Goal: Information Seeking & Learning: Learn about a topic

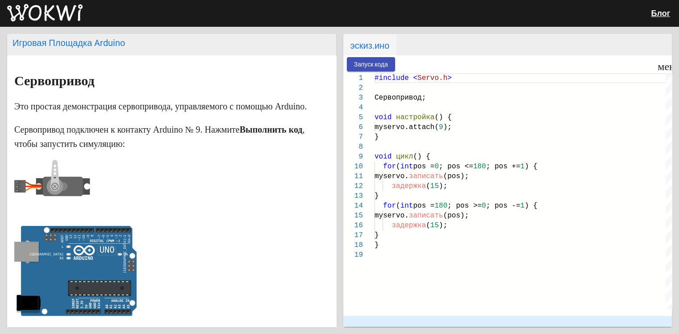
click at [259, 208] on p at bounding box center [171, 189] width 315 height 58
click at [436, 37] on h2 "эскиз.ино" at bounding box center [507, 44] width 329 height 21
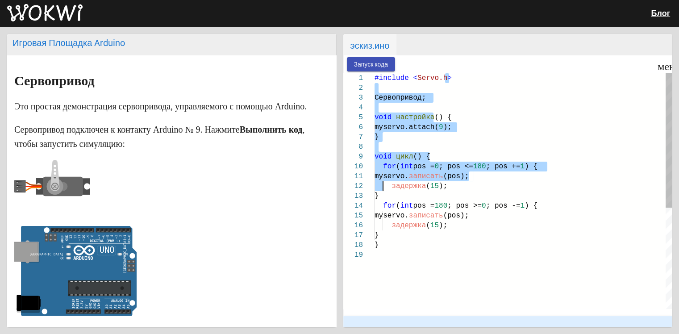
type textarea "#include <Servo.h> Servo myservo; void setup() { myservo.attach(9); } void loop…"
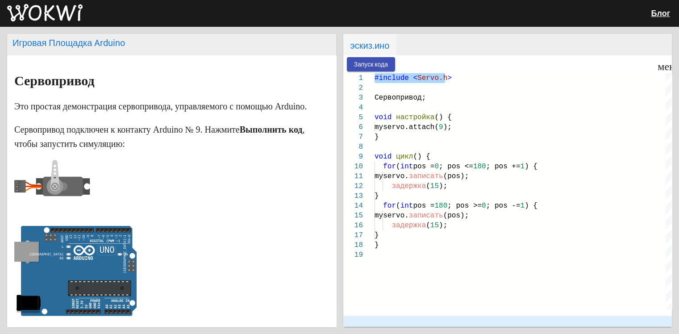
drag, startPoint x: 446, startPoint y: 78, endPoint x: 422, endPoint y: 68, distance: 26.2
click at [422, 68] on wokwi-workbench "Запуск кода меню timer 00:00.000 speed 1 2 3 4 5 6 7 8 9 10 11 12 13 14 15 16 1…" at bounding box center [507, 190] width 329 height 271
click at [498, 39] on h2 "эскиз.ино" at bounding box center [507, 44] width 329 height 21
click at [494, 50] on h2 "эскиз.ино" at bounding box center [507, 44] width 329 height 21
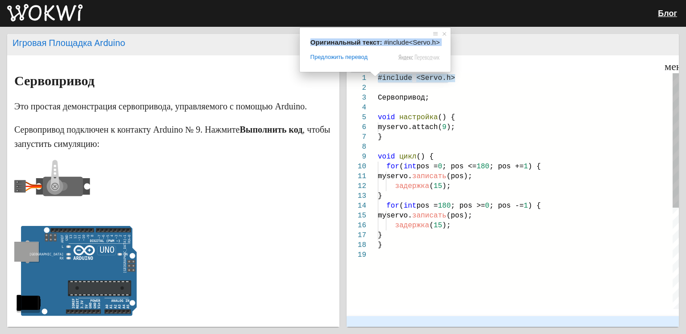
drag, startPoint x: 375, startPoint y: 79, endPoint x: 428, endPoint y: 82, distance: 52.8
click at [428, 82] on body "Блог Игровая Площадка Arduino Сервопривод Это простая демонстрация сервопривода…" at bounding box center [343, 167] width 686 height 334
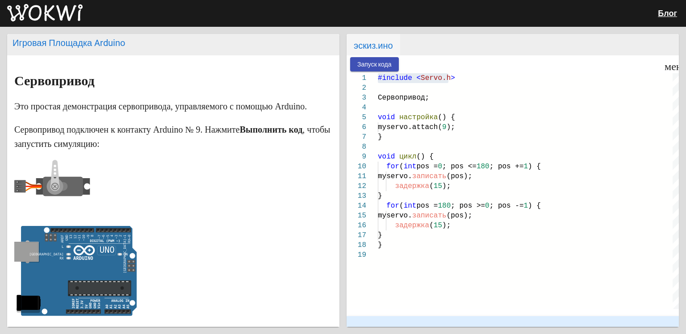
drag, startPoint x: 487, startPoint y: 46, endPoint x: 482, endPoint y: 48, distance: 6.0
click at [487, 46] on h2 "эскиз.ино" at bounding box center [512, 44] width 332 height 21
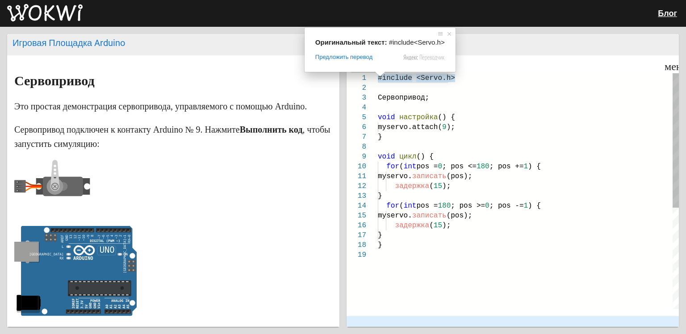
drag, startPoint x: 379, startPoint y: 78, endPoint x: 463, endPoint y: 73, distance: 84.5
click at [443, 75] on span "#include < Servo.h >" at bounding box center [416, 78] width 77 height 8
drag, startPoint x: 382, startPoint y: 77, endPoint x: 412, endPoint y: 80, distance: 31.0
click at [412, 80] on body "Блог Игровая Площадка Arduino Сервопривод Это простая демонстрация сервопривода…" at bounding box center [343, 167] width 686 height 334
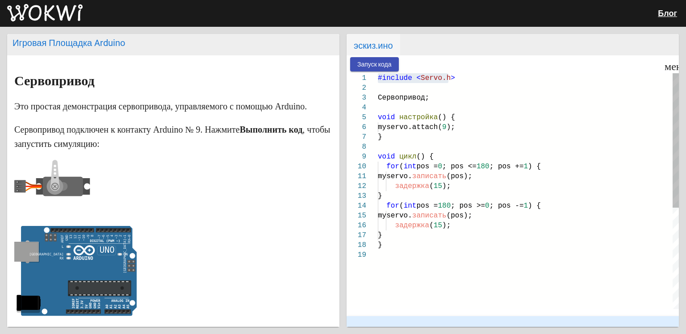
click at [421, 69] on div at bounding box center [530, 64] width 262 height 18
drag, startPoint x: 428, startPoint y: 76, endPoint x: 427, endPoint y: 82, distance: 6.1
click at [428, 78] on ya-tr-span "Servo.h" at bounding box center [435, 78] width 30 height 8
click at [392, 93] on div "#include < Servo.h > Сервопривод; void настройка () { myservo.attach( 9 ); } vo…" at bounding box center [528, 279] width 301 height 412
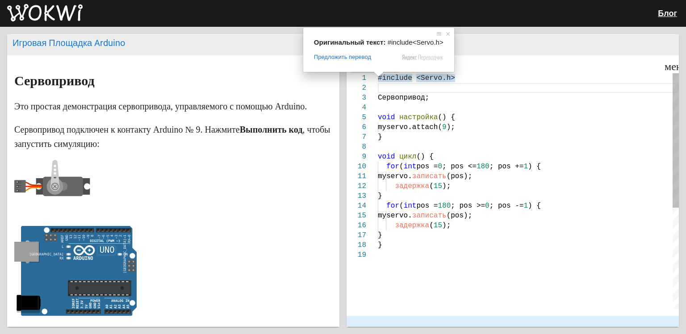
drag, startPoint x: 378, startPoint y: 76, endPoint x: 443, endPoint y: 42, distance: 73.5
click at [412, 82] on span "#include < Servo.h >" at bounding box center [416, 78] width 77 height 8
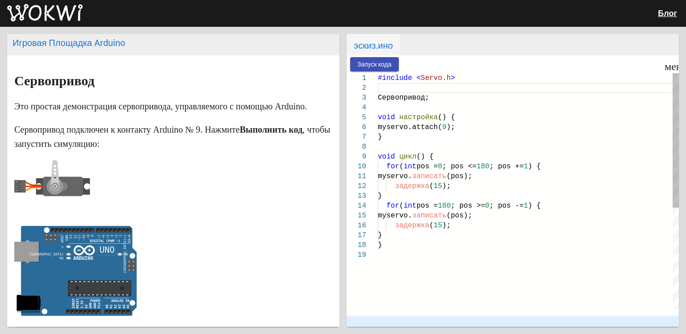
drag, startPoint x: 376, startPoint y: 78, endPoint x: 433, endPoint y: 81, distance: 57.7
click at [433, 81] on div "1 2 3 4 5 6 7 8 9 10 11 12 13 14 15 16 17 18 19 #include < Servo.h > Сервоприво…" at bounding box center [512, 191] width 332 height 236
drag, startPoint x: 378, startPoint y: 79, endPoint x: 425, endPoint y: 98, distance: 51.2
click at [425, 99] on div "#include < Servo.h > Сервопривод; void настройка () { myservo.attach( 9 ); } vo…" at bounding box center [528, 279] width 301 height 412
click at [420, 49] on h2 "эскиз.ино" at bounding box center [512, 44] width 332 height 21
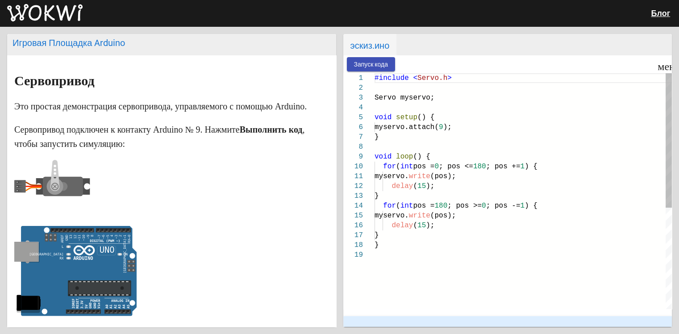
drag, startPoint x: 356, startPoint y: 84, endPoint x: 377, endPoint y: 84, distance: 20.5
click at [457, 55] on div at bounding box center [524, 64] width 259 height 18
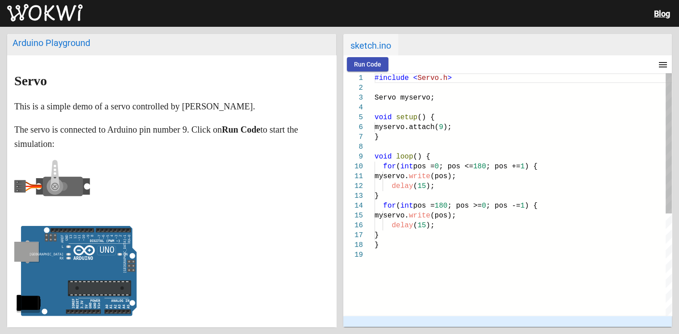
drag, startPoint x: 373, startPoint y: 78, endPoint x: 452, endPoint y: 79, distance: 78.6
click at [452, 79] on div "1 2 3 4 5 6 7 8 9 10 11 12 13 14 15 16 17 18 19 #include < Servo.h > Servo myse…" at bounding box center [507, 194] width 328 height 242
drag, startPoint x: 376, startPoint y: 77, endPoint x: 404, endPoint y: 79, distance: 27.8
click at [404, 79] on ya-tr-span "#include" at bounding box center [391, 78] width 34 height 8
drag, startPoint x: 428, startPoint y: 41, endPoint x: 491, endPoint y: 41, distance: 63.4
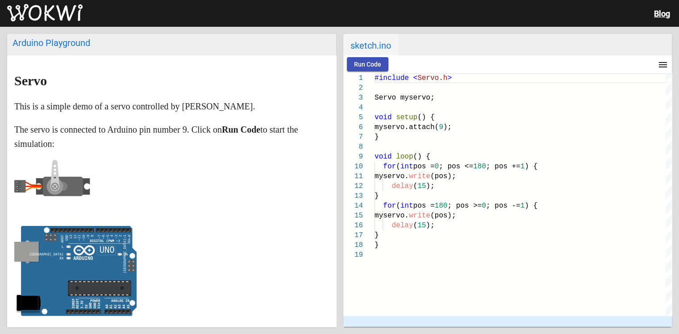
click at [491, 41] on h2 "sketch.ino" at bounding box center [507, 44] width 329 height 21
drag, startPoint x: 324, startPoint y: 30, endPoint x: 298, endPoint y: 28, distance: 25.6
click at [298, 29] on div "Arduino Playground Servo This is a simple demo of a servo controlled by Arduino…" at bounding box center [339, 180] width 679 height 307
drag, startPoint x: 380, startPoint y: 78, endPoint x: 420, endPoint y: 74, distance: 40.3
click at [419, 75] on span "#include < Servo.h >" at bounding box center [412, 78] width 77 height 8
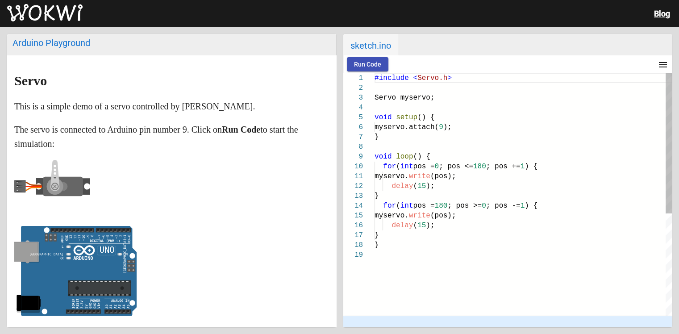
drag, startPoint x: 375, startPoint y: 78, endPoint x: 417, endPoint y: 79, distance: 42.0
click at [417, 79] on span "#include < Servo.h >" at bounding box center [412, 78] width 77 height 8
drag, startPoint x: 428, startPoint y: 99, endPoint x: 414, endPoint y: 173, distance: 75.4
click at [427, 196] on div "#include < Servo.h > Servo myservo; void setup () { myservo.attach( 9 ); } void…" at bounding box center [522, 282] width 297 height 419
drag, startPoint x: 20, startPoint y: 104, endPoint x: 63, endPoint y: 112, distance: 43.9
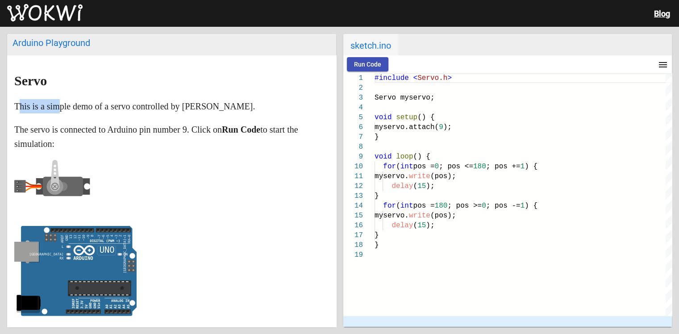
click at [63, 112] on p "This is a simple demo of a servo controlled by [PERSON_NAME]." at bounding box center [171, 106] width 315 height 14
click at [144, 79] on h1 "Servo" at bounding box center [171, 81] width 315 height 14
drag, startPoint x: 376, startPoint y: 79, endPoint x: 452, endPoint y: 75, distance: 75.9
click at [452, 75] on div "#include < Servo.h >" at bounding box center [522, 78] width 297 height 10
click at [658, 64] on button "menu" at bounding box center [663, 64] width 18 height 18
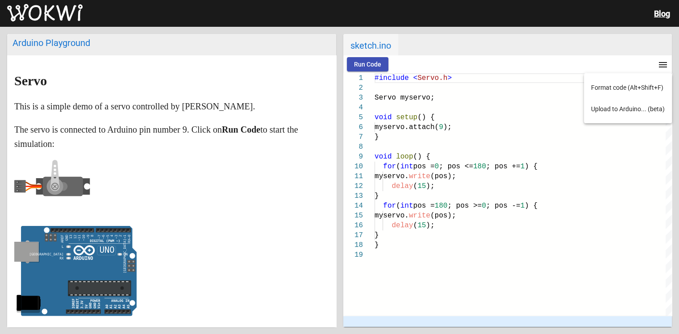
drag, startPoint x: 557, startPoint y: 99, endPoint x: 549, endPoint y: 102, distance: 9.2
click at [549, 102] on div at bounding box center [339, 167] width 679 height 334
drag, startPoint x: 452, startPoint y: 78, endPoint x: 451, endPoint y: 72, distance: 5.8
click at [451, 72] on wokwi-workbench "Run Code menu timer 00:00.000 speed 1 2 3 4 5 6 7 8 9 10 11 12 13 14 15 16 17 1…" at bounding box center [507, 190] width 329 height 271
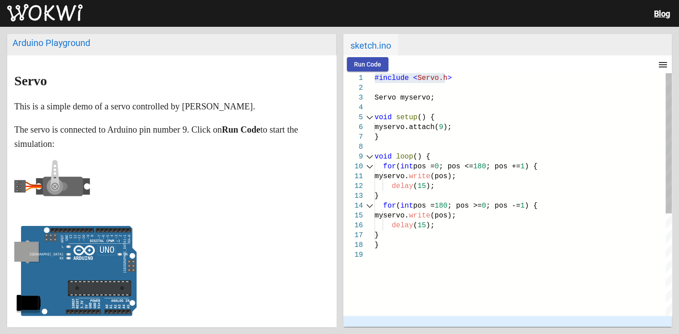
drag, startPoint x: 377, startPoint y: 83, endPoint x: 370, endPoint y: 99, distance: 17.8
click at [370, 99] on div "1 2 3 4 5 6 7 8 9 10 11 12 13 14 15 16 17 18 19 #include < Servo.h > Servo myse…" at bounding box center [507, 194] width 328 height 242
click at [366, 83] on div "2" at bounding box center [358, 88] width 31 height 10
click at [265, 62] on article "Servo This is a simple demo of a servo controlled by [PERSON_NAME]. The servo i…" at bounding box center [171, 250] width 329 height 391
drag, startPoint x: 375, startPoint y: 77, endPoint x: 421, endPoint y: 94, distance: 49.6
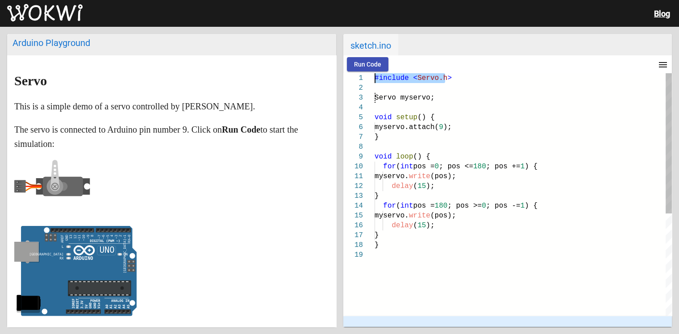
click at [421, 94] on div "#include < Servo.h > Servo myservo; void setup () { myservo.attach( 9 ); } void…" at bounding box center [522, 282] width 297 height 419
click at [429, 100] on div "Servo myservo;" at bounding box center [522, 98] width 297 height 10
drag, startPoint x: 377, startPoint y: 77, endPoint x: 438, endPoint y: 79, distance: 61.2
click at [440, 83] on div "#include < Servo.h > Servo myservo; void setup () { myservo.attach( 9 ); } void…" at bounding box center [522, 282] width 297 height 419
drag, startPoint x: 374, startPoint y: 77, endPoint x: 405, endPoint y: 95, distance: 35.4
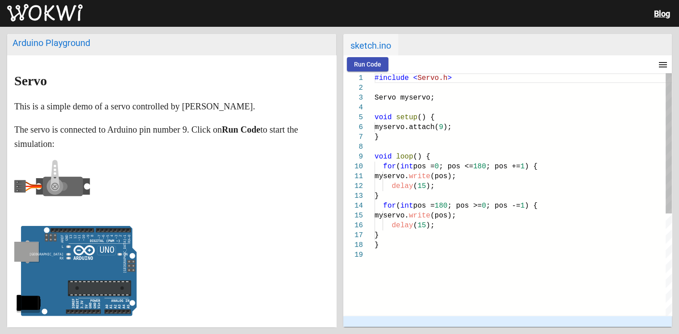
click at [404, 82] on div "#include < Servo.h >" at bounding box center [522, 78] width 297 height 10
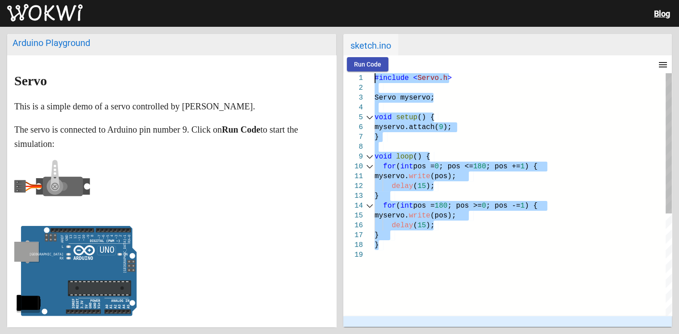
drag, startPoint x: 379, startPoint y: 244, endPoint x: 369, endPoint y: 77, distance: 167.2
click at [368, 77] on div "1 2 3 4 5 6 7 8 9 10 11 12 13 14 15 16 17 18 19 #include < Servo.h > Servo myse…" at bounding box center [507, 194] width 328 height 242
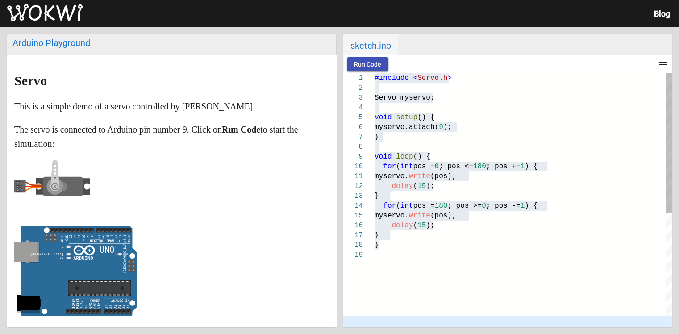
drag, startPoint x: 401, startPoint y: 168, endPoint x: 400, endPoint y: 162, distance: 5.4
click at [430, 174] on ya-tr-span "(pos);" at bounding box center [443, 176] width 26 height 8
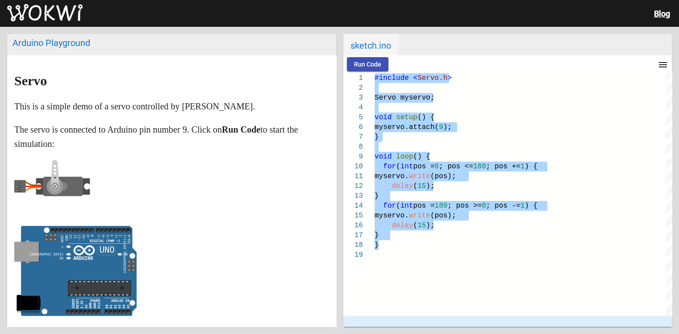
drag, startPoint x: 378, startPoint y: 246, endPoint x: 341, endPoint y: 75, distance: 175.8
click at [341, 75] on div "Arduino Playground Servo This is a simple demo of a servo controlled by Arduino…" at bounding box center [339, 180] width 679 height 307
drag, startPoint x: 379, startPoint y: 244, endPoint x: 359, endPoint y: 66, distance: 179.2
click at [359, 66] on wokwi-workbench "Run Code menu timer 00:00.000 speed 1 2 3 4 5 6 7 8 9 10 11 12 13 14 15 16 17 1…" at bounding box center [507, 190] width 329 height 271
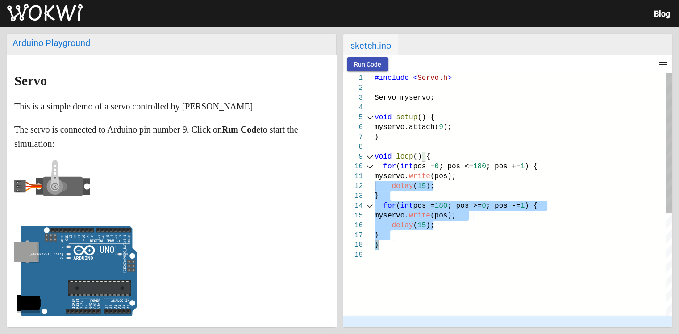
type textarea "#include <Servo.h> Servo myservo; void setup() { myservo.attach(9); } void loop…"
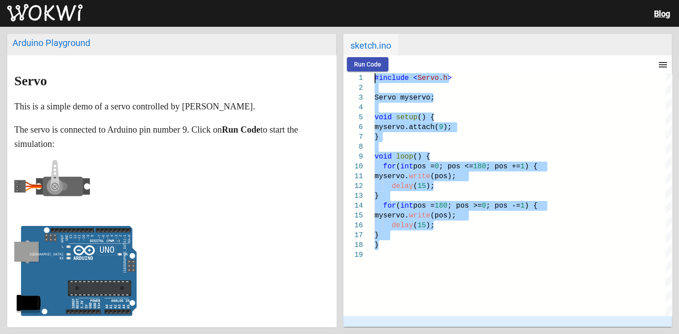
drag, startPoint x: 378, startPoint y: 246, endPoint x: 368, endPoint y: 62, distance: 185.1
click at [368, 62] on wokwi-workbench "Run Code menu timer 00:00.000 speed 1 2 3 4 5 6 7 8 9 10 11 12 13 14 15 16 17 1…" at bounding box center [507, 190] width 329 height 271
